Goal: Find specific page/section: Find specific page/section

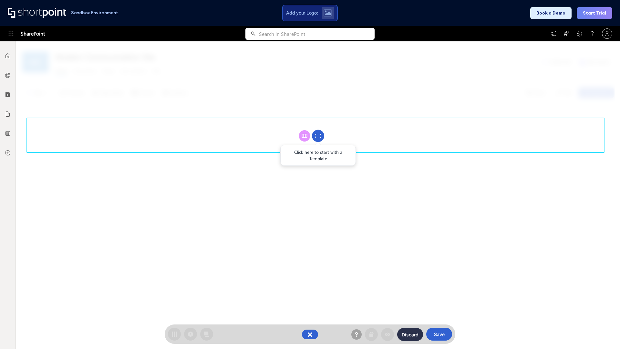
click at [318, 136] on circle at bounding box center [318, 136] width 12 height 12
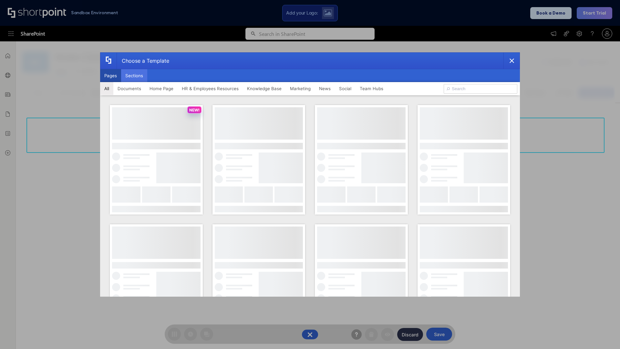
click at [134, 76] on button "Sections" at bounding box center [134, 75] width 26 height 13
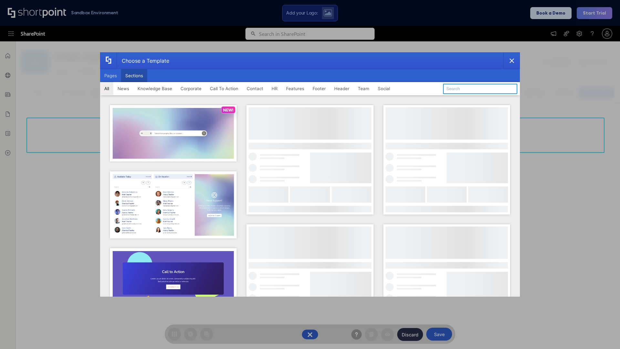
type input "Quick Links"
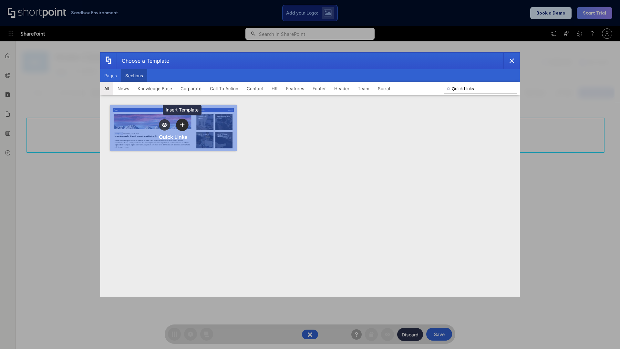
click at [182, 125] on icon "template selector" at bounding box center [182, 124] width 5 height 5
